Goal: Use online tool/utility: Use online tool/utility

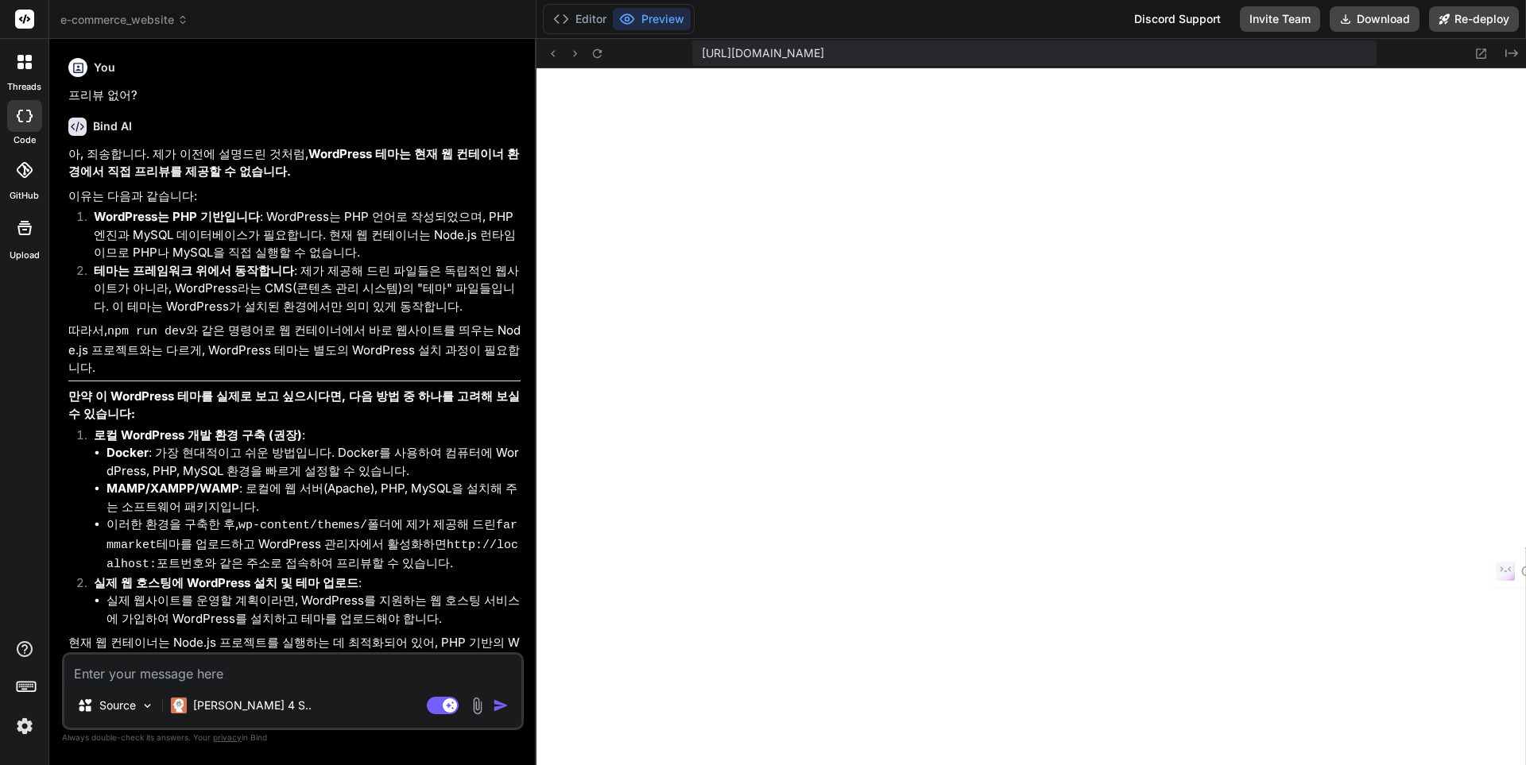
scroll to position [544, 0]
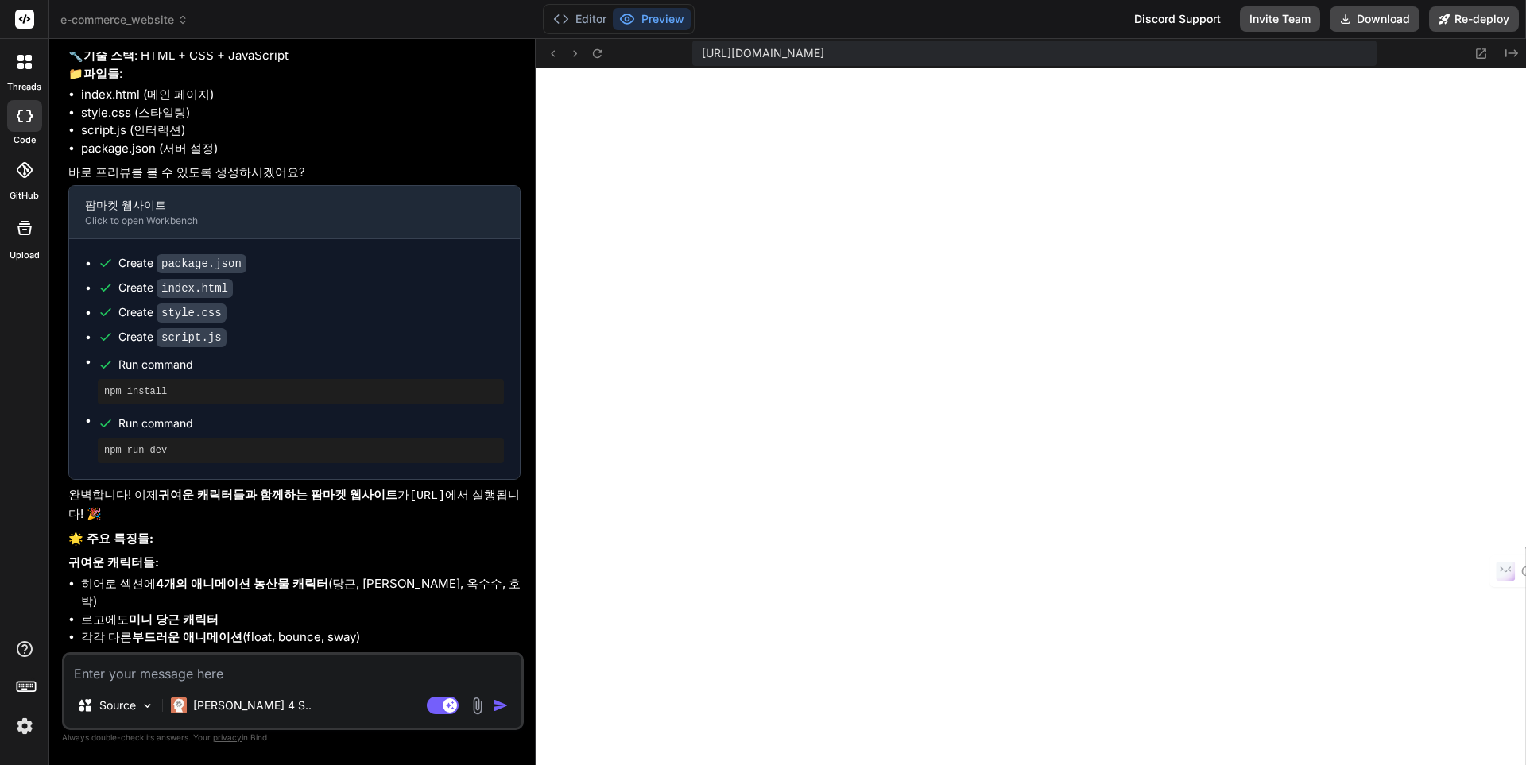
click at [110, 21] on span "e-commerce_website" at bounding box center [124, 20] width 128 height 16
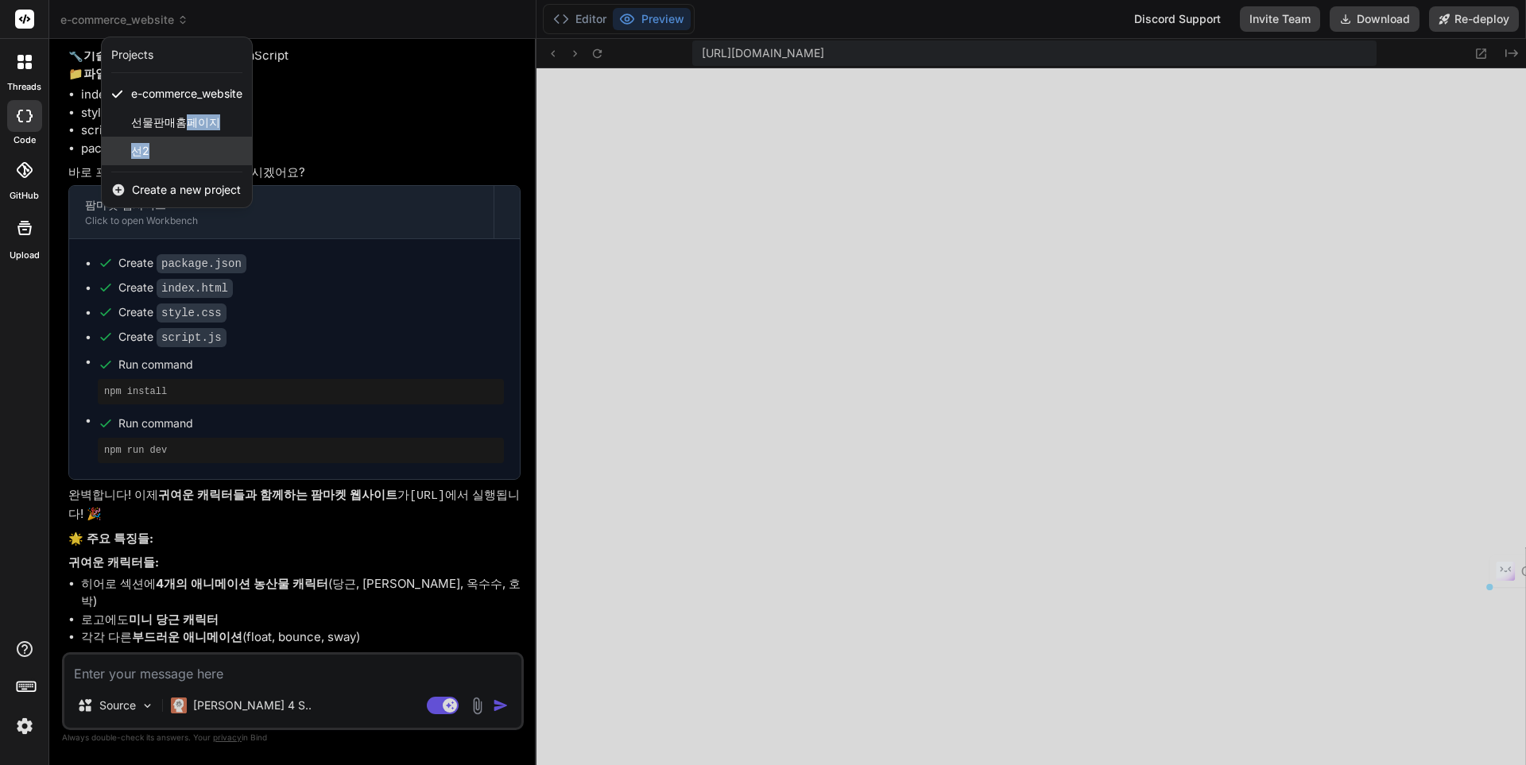
drag, startPoint x: 179, startPoint y: 125, endPoint x: 179, endPoint y: 141, distance: 16.7
click at [179, 141] on div "e-commerce_website 선물판매홈페이지 선2" at bounding box center [177, 122] width 150 height 86
click at [179, 141] on div "선2" at bounding box center [177, 151] width 150 height 29
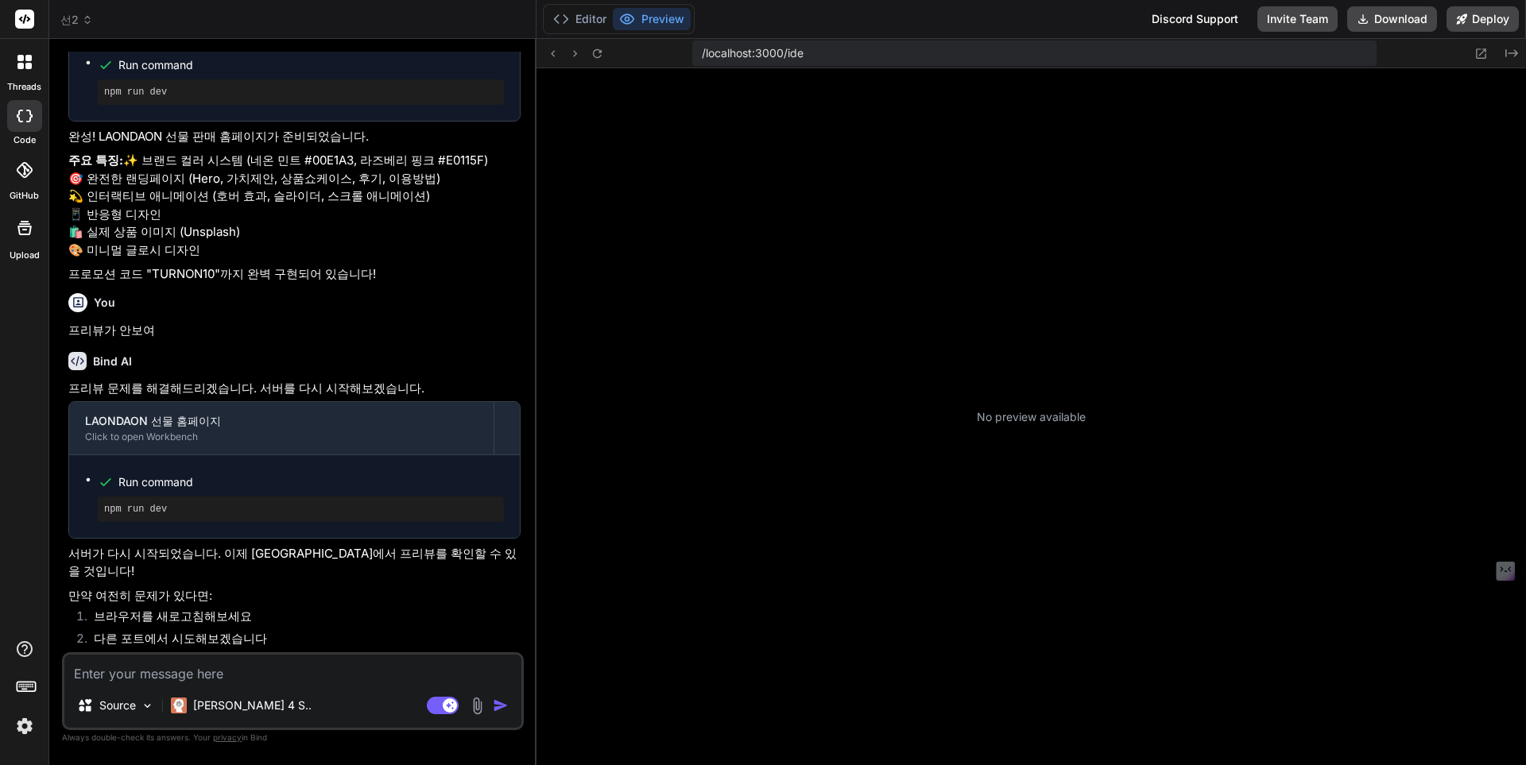
scroll to position [1208, 0]
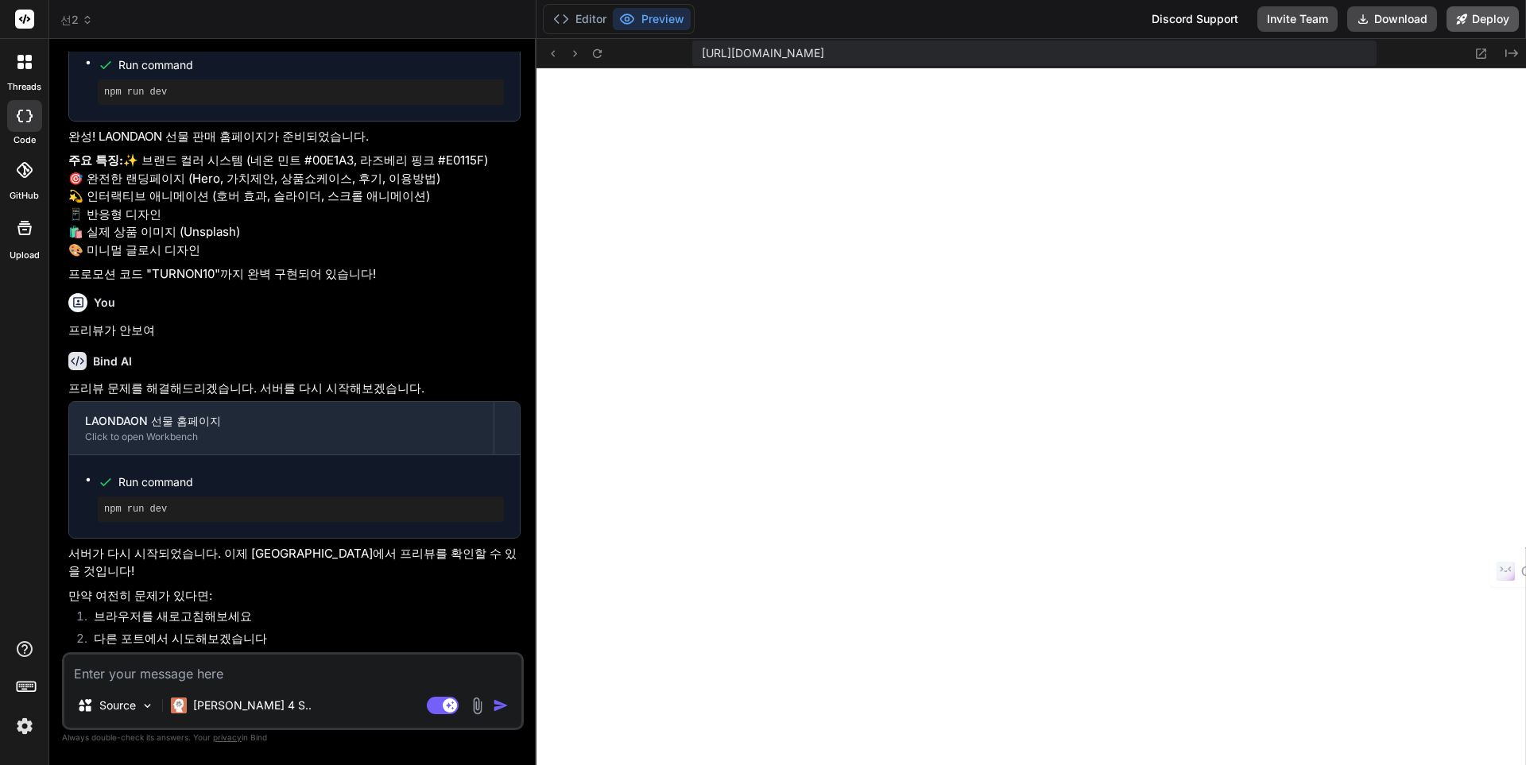
click at [1484, 25] on button "Deploy" at bounding box center [1483, 18] width 72 height 25
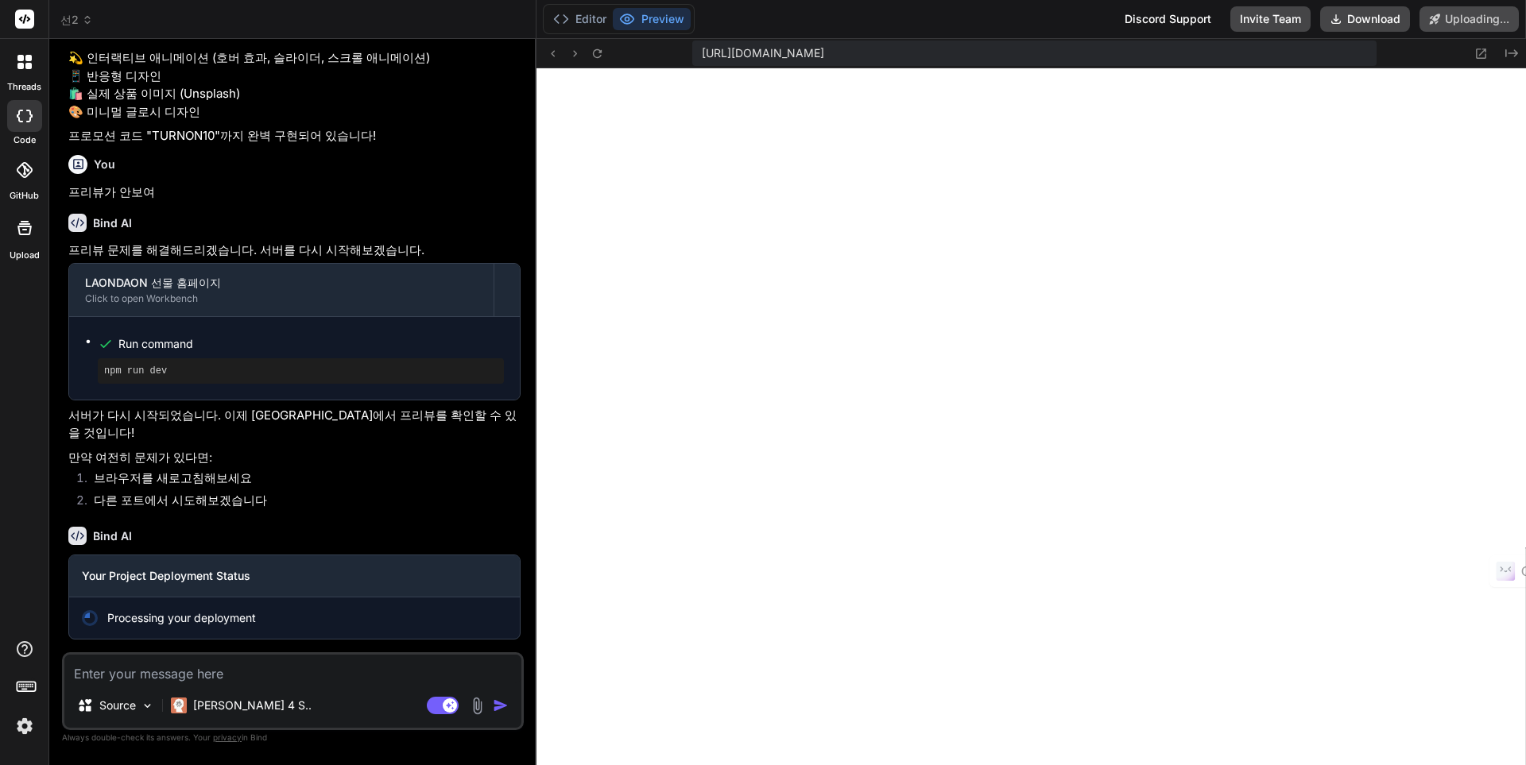
scroll to position [1012, 0]
type textarea "x"
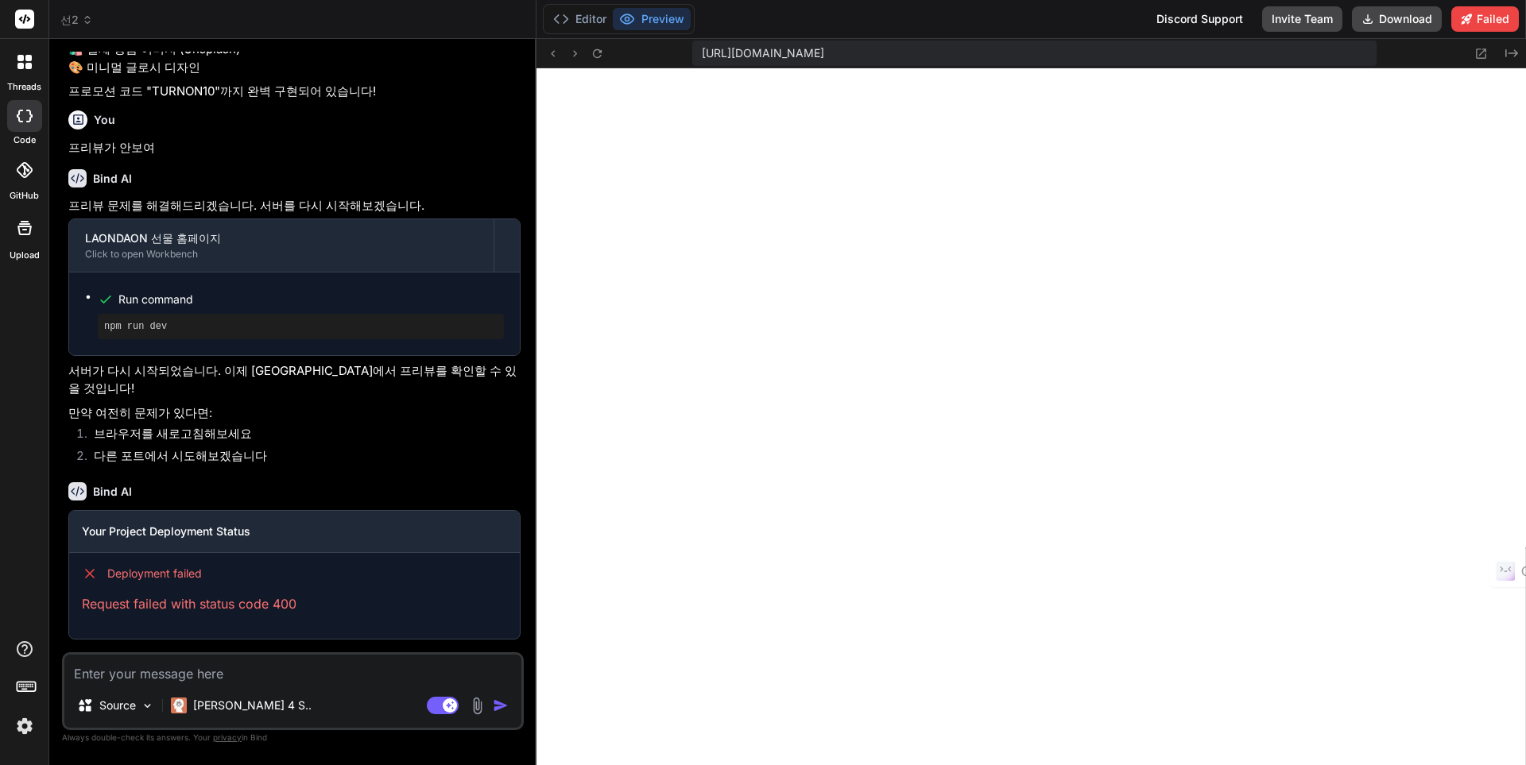
scroll to position [1238, 0]
click at [557, 53] on icon at bounding box center [553, 54] width 14 height 14
click at [597, 17] on button "Editor" at bounding box center [580, 19] width 66 height 22
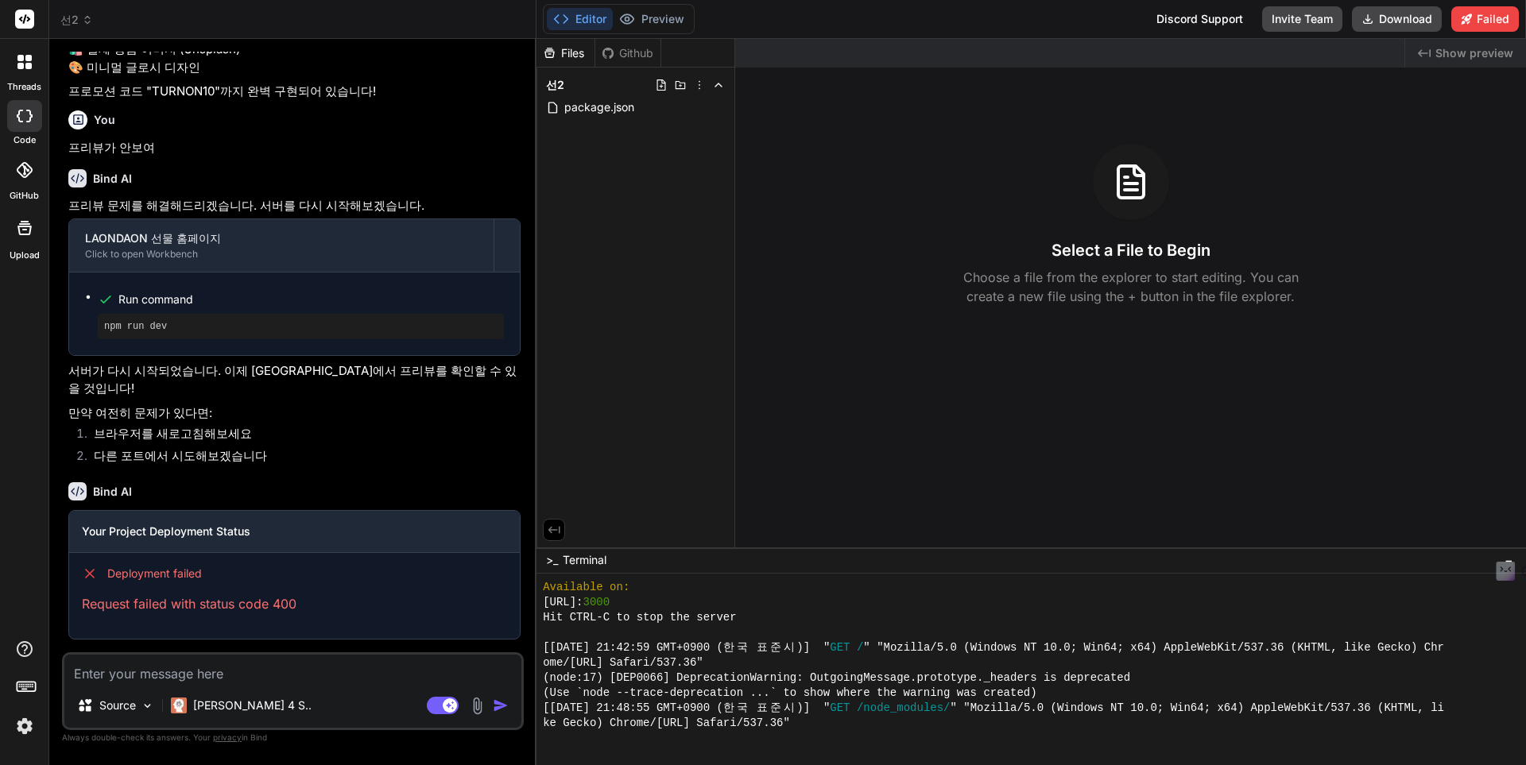
click at [610, 15] on button "Editor" at bounding box center [580, 19] width 66 height 22
click at [641, 18] on button "Preview" at bounding box center [652, 19] width 78 height 22
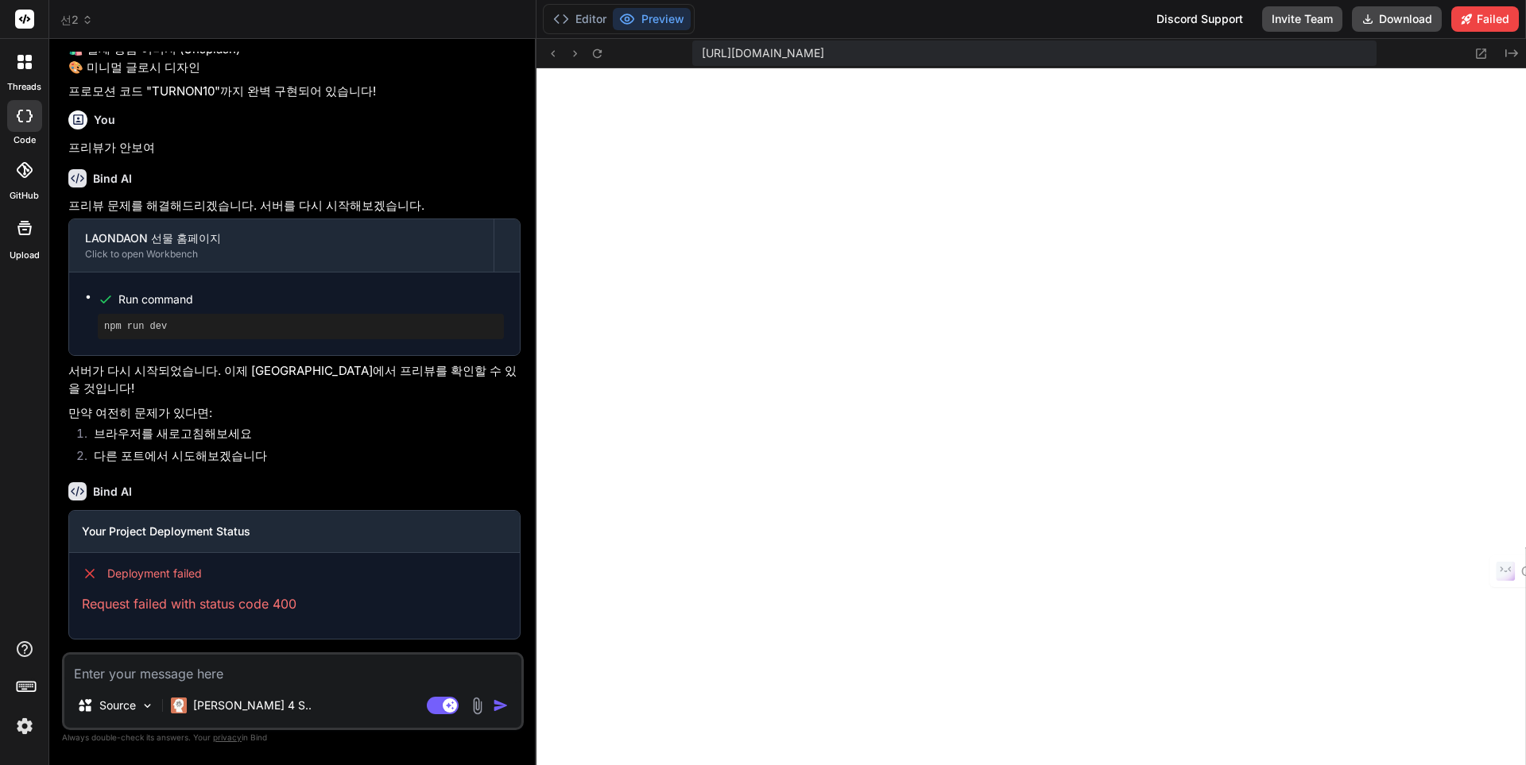
scroll to position [1389, 0]
